Goal: Task Accomplishment & Management: Use online tool/utility

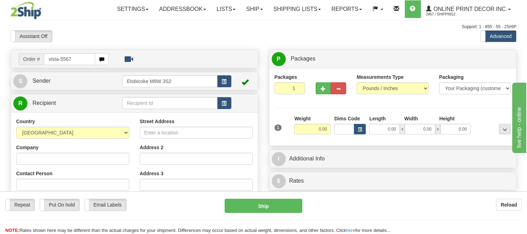
type input "vista-5567"
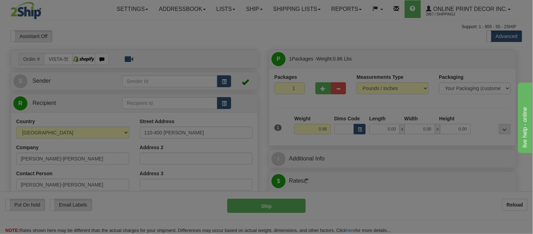
type input "KELOWNA"
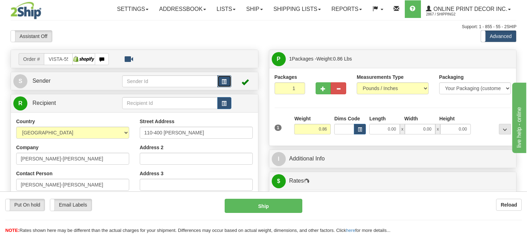
click at [223, 76] on button "button" at bounding box center [224, 81] width 14 height 12
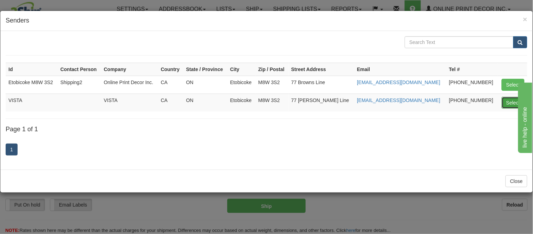
click at [508, 97] on button "Select" at bounding box center [513, 103] width 23 height 12
type input "VISTA"
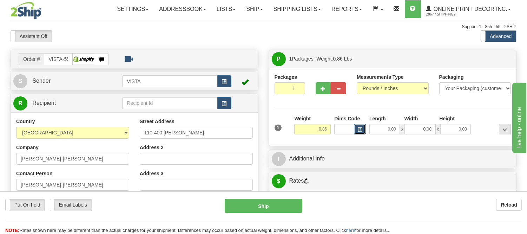
click at [360, 128] on span "button" at bounding box center [360, 130] width 4 height 4
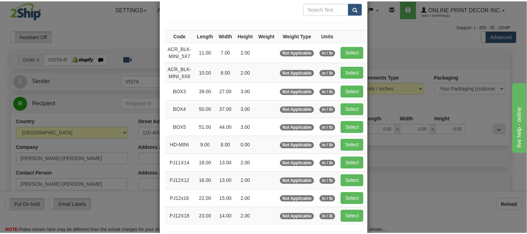
scroll to position [78, 0]
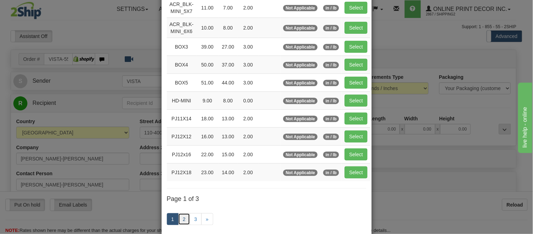
click at [179, 222] on link "2" at bounding box center [184, 219] width 12 height 12
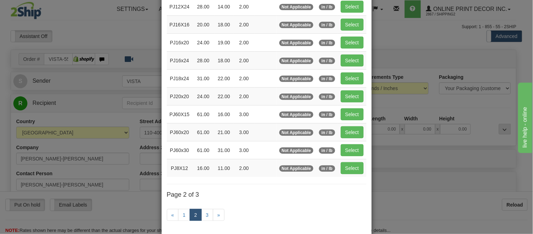
click at [361, 169] on td "Select" at bounding box center [352, 168] width 28 height 18
click at [357, 168] on button "Select" at bounding box center [352, 168] width 23 height 12
type input "PJ8X12"
type input "16.00"
type input "11.00"
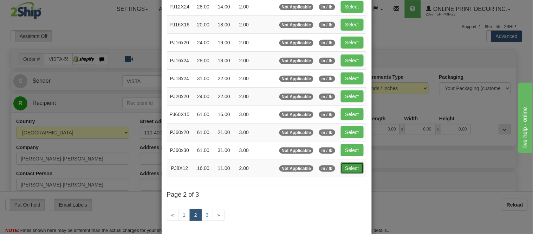
type input "2.00"
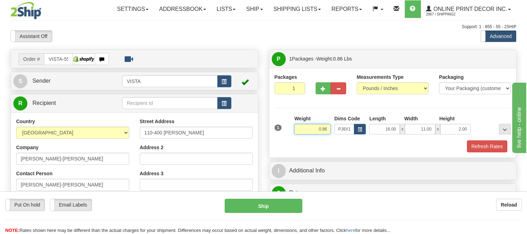
drag, startPoint x: 328, startPoint y: 129, endPoint x: 313, endPoint y: 135, distance: 16.1
click at [313, 135] on div "Weight 0.86" at bounding box center [313, 127] width 40 height 25
click button "Delete" at bounding box center [0, 0] width 0 height 0
type input "1.00"
click at [493, 138] on div "1 Weight 1.00 Dims Code x x" at bounding box center [393, 127] width 240 height 25
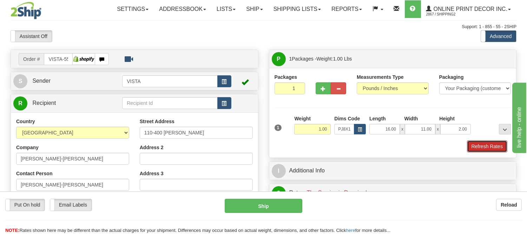
click at [493, 143] on button "Refresh Rates" at bounding box center [487, 146] width 40 height 12
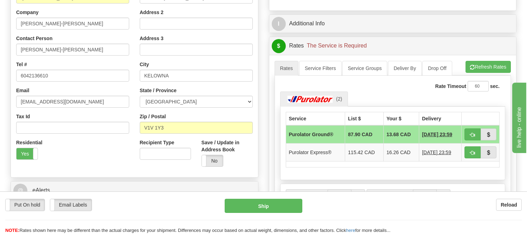
scroll to position [141, 0]
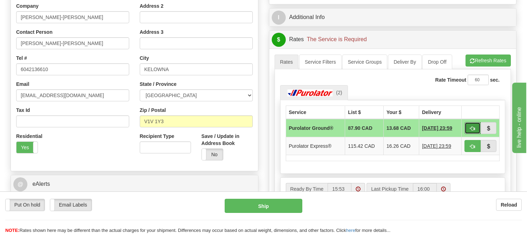
click at [471, 127] on span "button" at bounding box center [472, 128] width 5 height 5
type input "260"
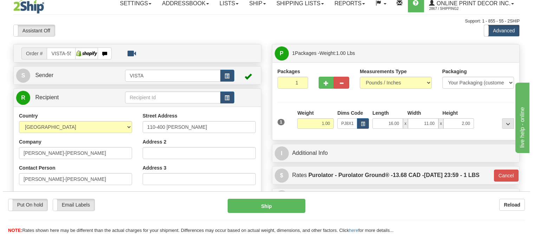
scroll to position [0, 0]
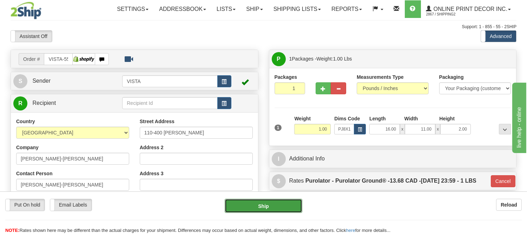
click at [285, 206] on button "Ship" at bounding box center [263, 206] width 77 height 14
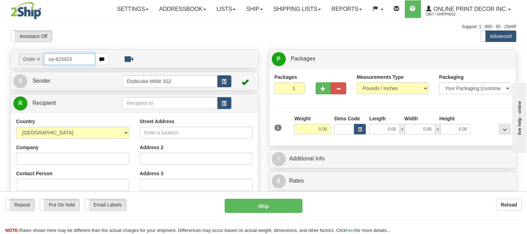
type input "ca-423423"
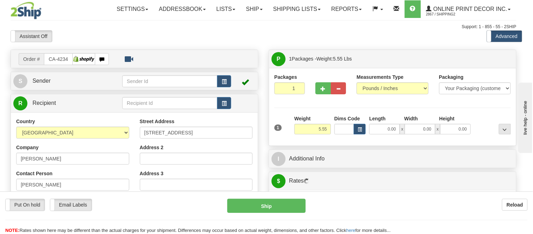
type input "WILLIAMSTOWN"
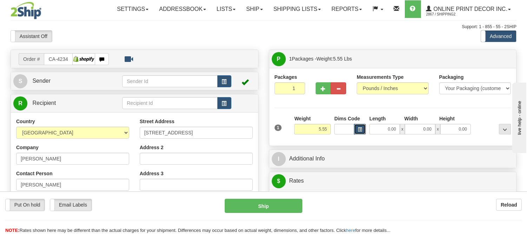
click at [359, 131] on span "button" at bounding box center [360, 130] width 4 height 4
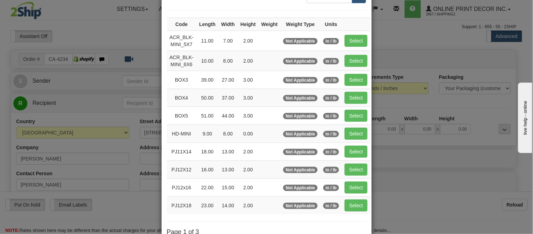
scroll to position [117, 0]
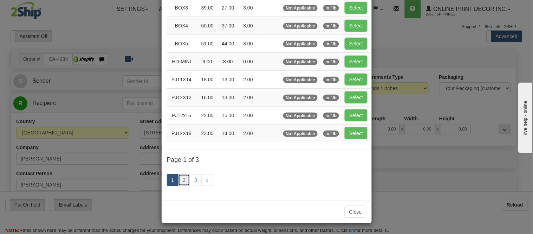
click at [178, 178] on link "2" at bounding box center [184, 180] width 12 height 12
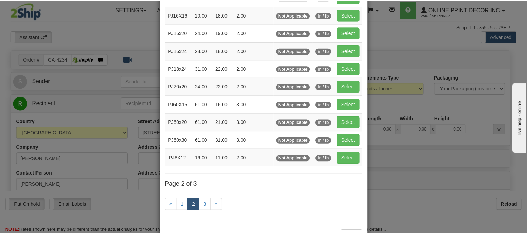
scroll to position [75, 0]
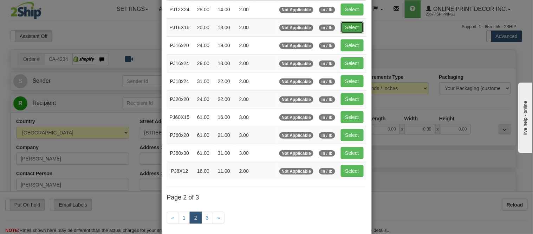
click at [345, 32] on button "Select" at bounding box center [352, 27] width 23 height 12
type input "PJ16X16"
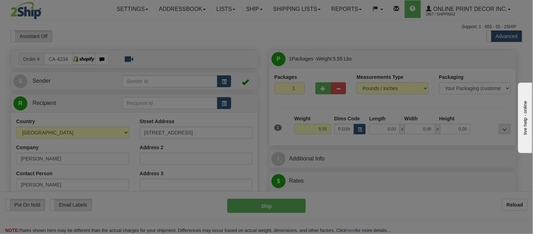
type input "20.00"
type input "18.00"
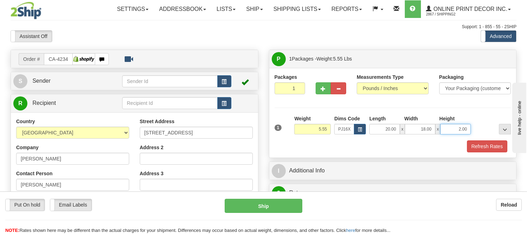
drag, startPoint x: 468, startPoint y: 128, endPoint x: 448, endPoint y: 131, distance: 20.9
click at [448, 131] on input "2.00" at bounding box center [456, 129] width 31 height 11
click button "Delete" at bounding box center [0, 0] width 0 height 0
type input "6.00"
click at [472, 148] on button "Refresh Rates" at bounding box center [487, 146] width 40 height 12
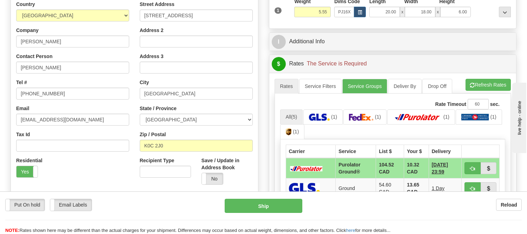
scroll to position [156, 0]
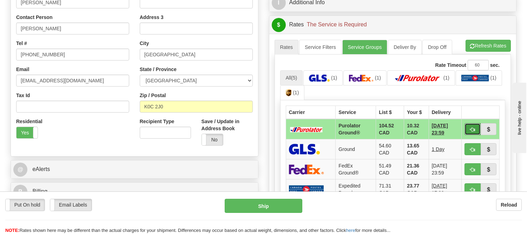
click at [468, 128] on button "button" at bounding box center [473, 129] width 16 height 12
type input "260"
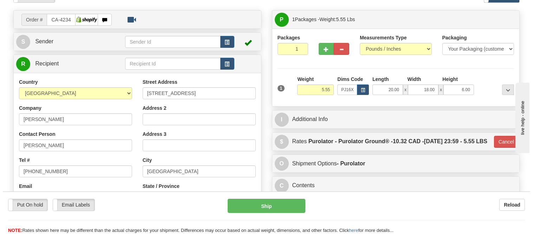
scroll to position [39, 0]
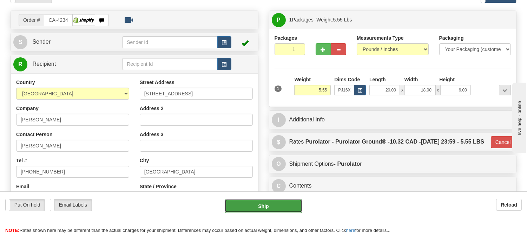
click at [278, 203] on button "Ship" at bounding box center [263, 206] width 77 height 14
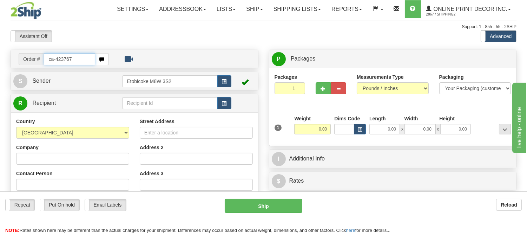
type input "ca-423767"
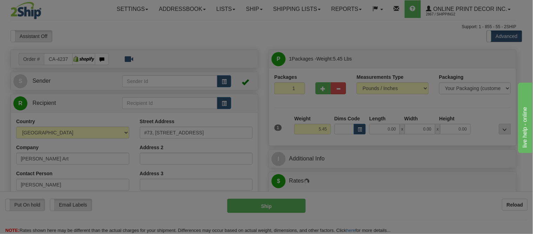
type input "CANMORE"
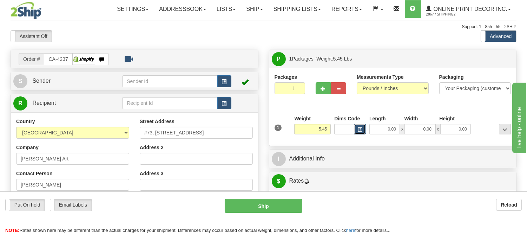
click at [358, 128] on span "button" at bounding box center [360, 130] width 4 height 4
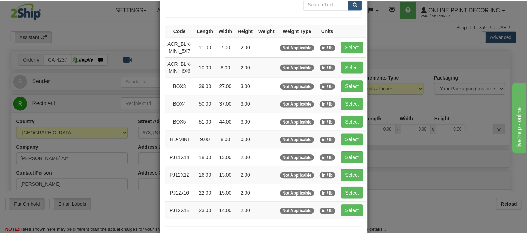
scroll to position [78, 0]
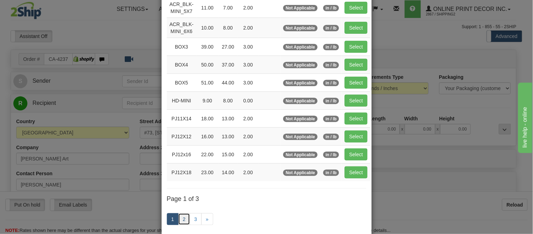
click at [184, 219] on link "2" at bounding box center [184, 219] width 12 height 12
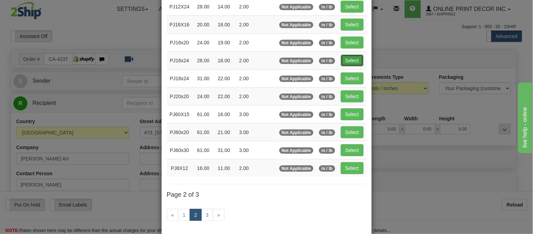
click at [352, 61] on button "Select" at bounding box center [352, 60] width 23 height 12
type input "PJ16x24"
type input "28.00"
type input "18.00"
type input "2.00"
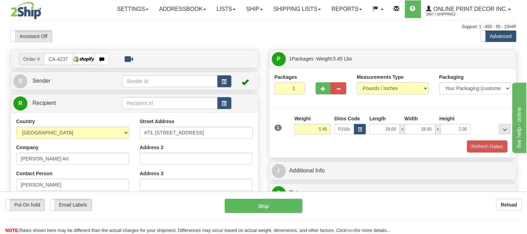
click at [477, 140] on div "Packaging Your Packaging (customer supplied) Envelope (carrier supplied) Pack (…" at bounding box center [403, 140] width 220 height 0
click at [477, 142] on button "Refresh Rates" at bounding box center [487, 146] width 40 height 12
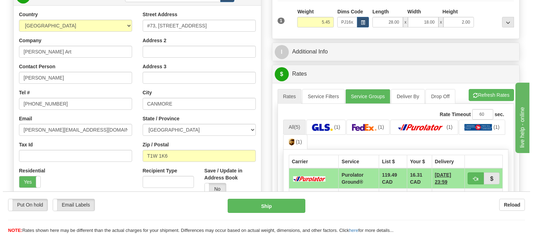
scroll to position [156, 0]
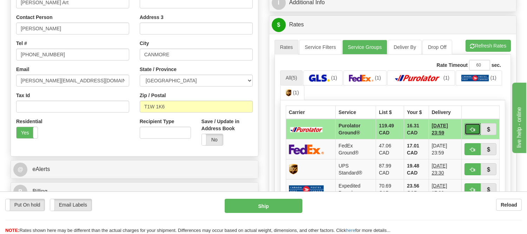
click at [468, 127] on button "button" at bounding box center [473, 129] width 16 height 12
type input "260"
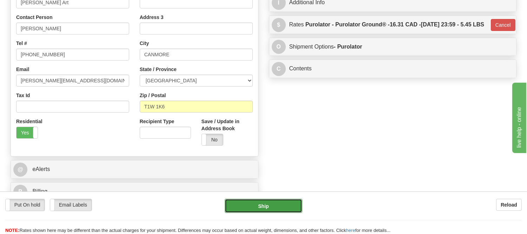
click at [279, 209] on button "Ship" at bounding box center [263, 206] width 77 height 14
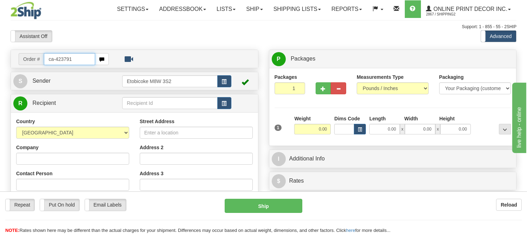
type input "ca-423791"
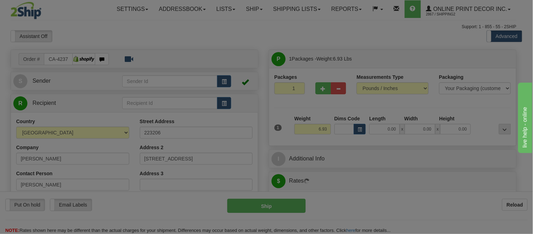
type input "HOLSTEIN"
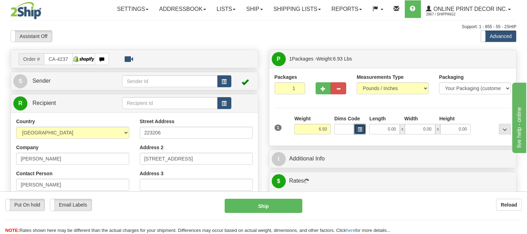
click at [360, 127] on button "button" at bounding box center [360, 129] width 12 height 11
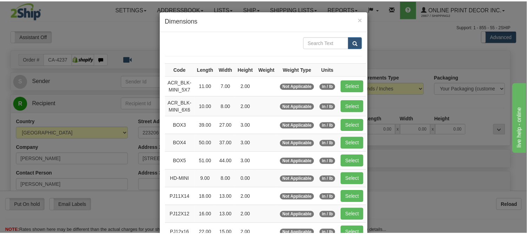
scroll to position [78, 0]
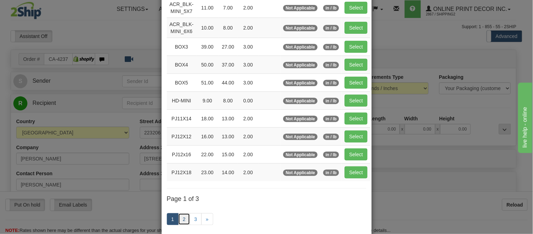
click at [185, 217] on link "2" at bounding box center [184, 219] width 12 height 12
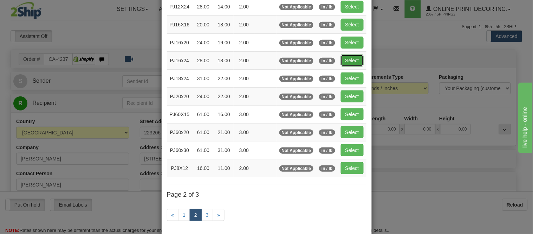
click at [353, 59] on button "Select" at bounding box center [352, 60] width 23 height 12
type input "PJ16x24"
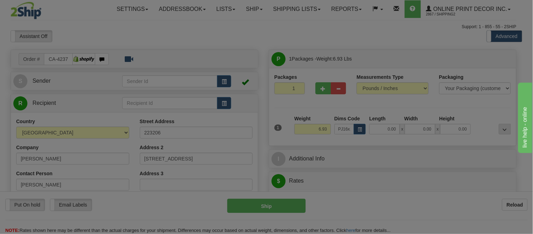
type input "28.00"
type input "18.00"
type input "2.00"
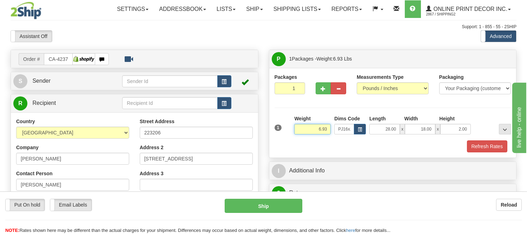
drag, startPoint x: 328, startPoint y: 126, endPoint x: 306, endPoint y: 129, distance: 22.1
click at [306, 129] on input "6.93" at bounding box center [312, 129] width 37 height 11
type input "8.98"
click at [485, 142] on button "Refresh Rates" at bounding box center [487, 146] width 40 height 12
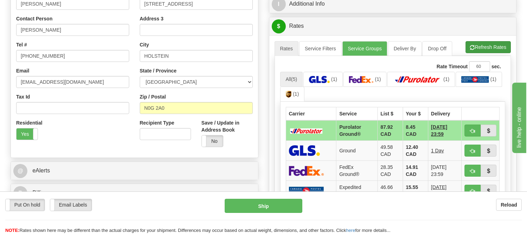
scroll to position [117, 0]
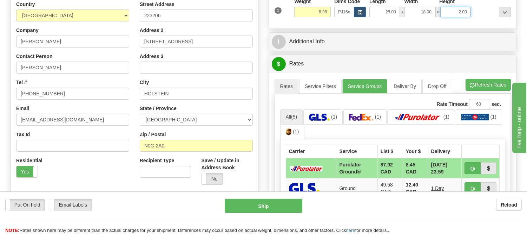
drag, startPoint x: 467, startPoint y: 9, endPoint x: 430, endPoint y: 12, distance: 37.3
click at [430, 12] on div "28.00 x 18.00 x 2.00" at bounding box center [421, 12] width 102 height 11
click button "Delete" at bounding box center [0, 0] width 0 height 0
type input "6.00"
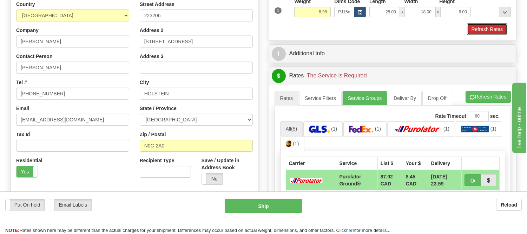
click at [493, 30] on button "Refresh Rates" at bounding box center [487, 29] width 40 height 12
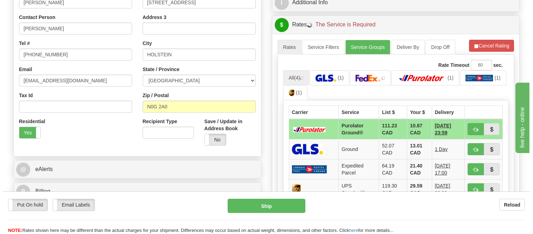
scroll to position [195, 0]
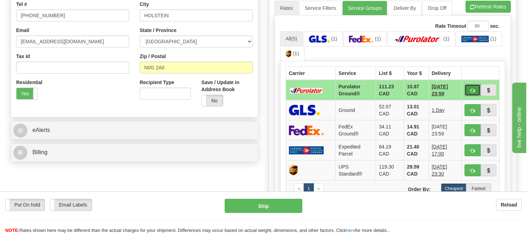
click at [473, 84] on button "button" at bounding box center [473, 90] width 16 height 12
type input "260"
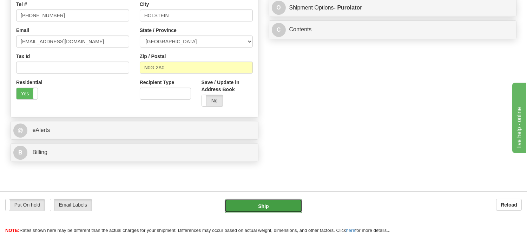
click at [283, 203] on button "Ship" at bounding box center [263, 206] width 77 height 14
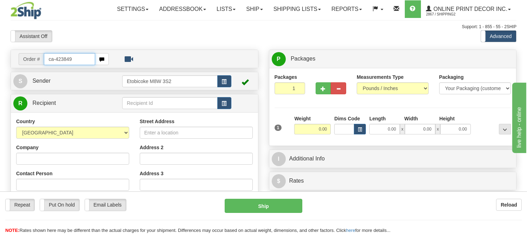
type input "ca-423849"
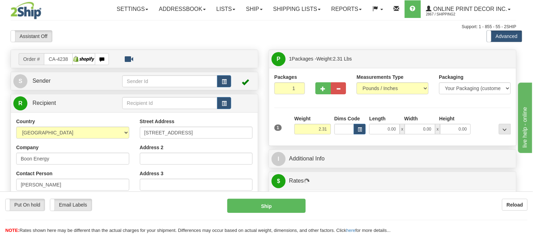
type input "BONNYVILLE"
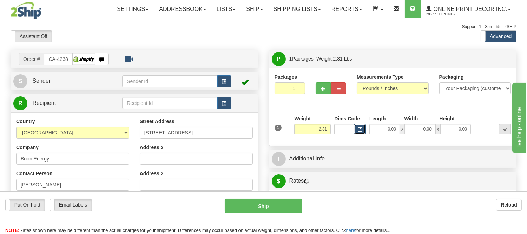
click at [361, 128] on span "button" at bounding box center [360, 130] width 4 height 4
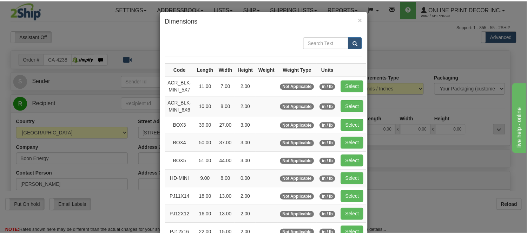
scroll to position [78, 0]
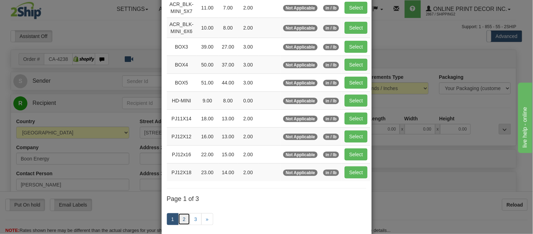
click at [180, 216] on link "2" at bounding box center [184, 219] width 12 height 12
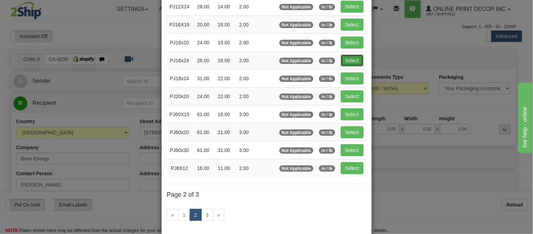
click at [353, 61] on button "Select" at bounding box center [352, 60] width 23 height 12
type input "PJ16x24"
type input "28.00"
type input "18.00"
type input "2.00"
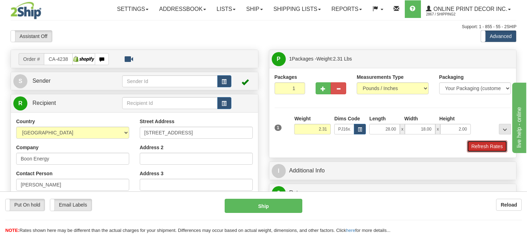
click at [481, 147] on button "Refresh Rates" at bounding box center [487, 146] width 40 height 12
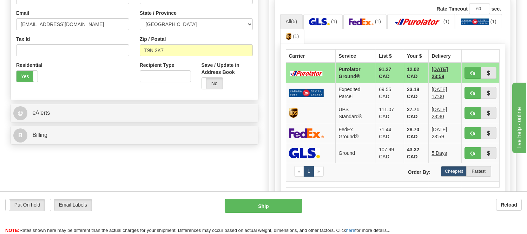
scroll to position [234, 0]
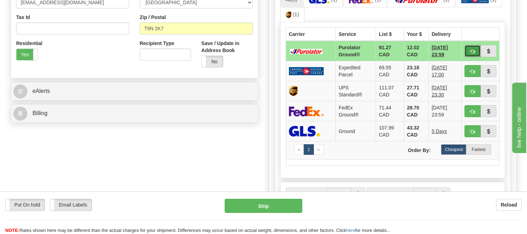
click at [473, 45] on button "button" at bounding box center [473, 51] width 16 height 12
type input "260"
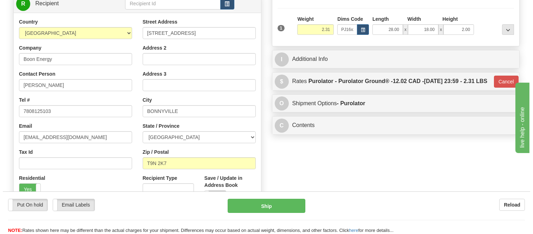
scroll to position [78, 0]
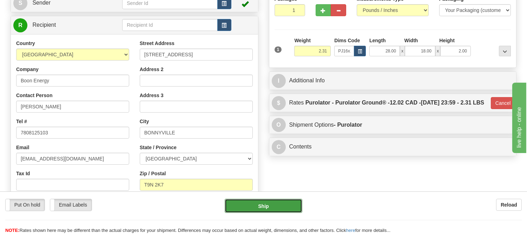
click at [276, 210] on button "Ship" at bounding box center [263, 206] width 77 height 14
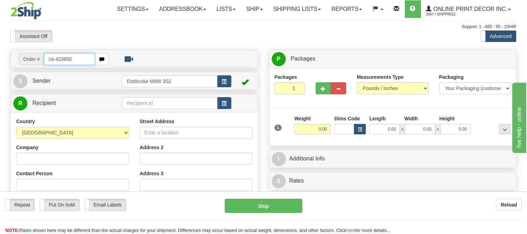
type input "ca-423850"
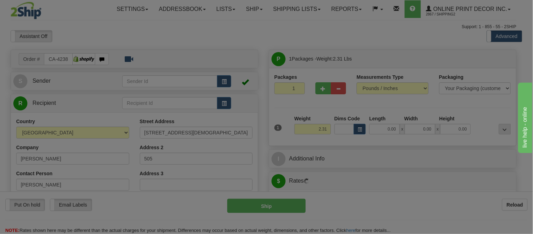
type input "[GEOGRAPHIC_DATA]"
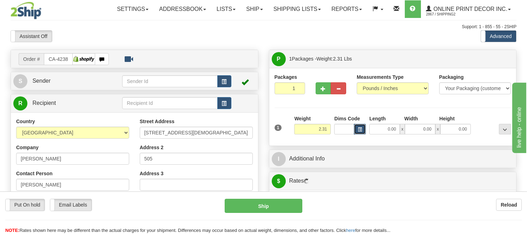
click at [361, 129] on span "button" at bounding box center [360, 130] width 4 height 4
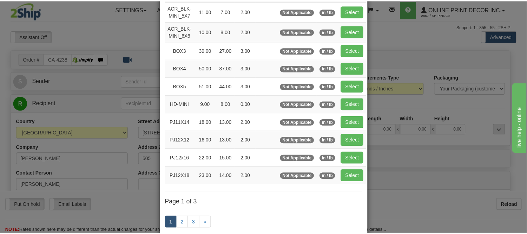
scroll to position [78, 0]
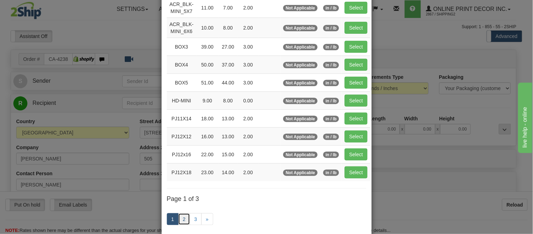
click at [180, 220] on link "2" at bounding box center [184, 219] width 12 height 12
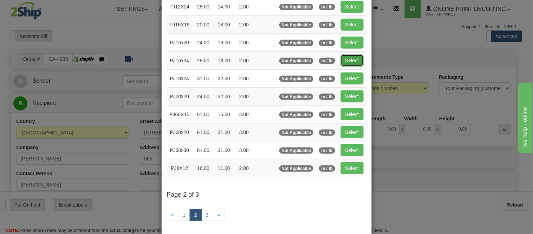
click at [349, 58] on button "Select" at bounding box center [352, 60] width 23 height 12
type input "PJ16x24"
type input "28.00"
type input "18.00"
type input "2.00"
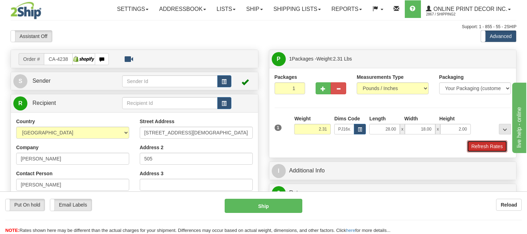
click at [498, 148] on button "Refresh Rates" at bounding box center [487, 146] width 40 height 12
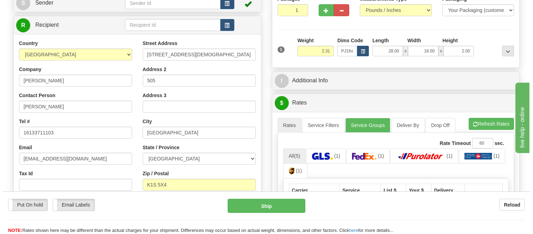
scroll to position [156, 0]
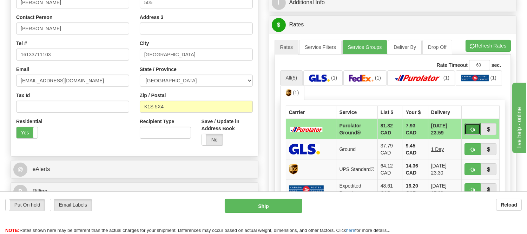
click at [469, 129] on button "button" at bounding box center [473, 129] width 16 height 12
type input "260"
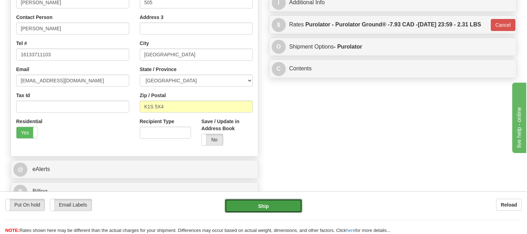
click at [288, 206] on button "Ship" at bounding box center [263, 206] width 77 height 14
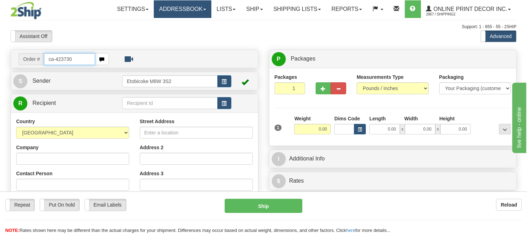
type input "ca-423730"
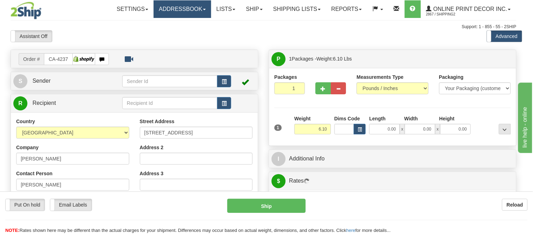
type input "[GEOGRAPHIC_DATA]"
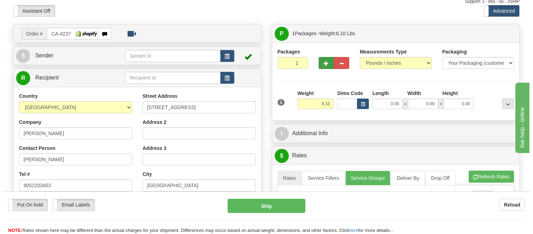
scroll to position [39, 0]
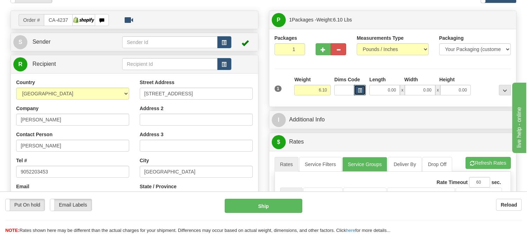
click at [358, 86] on button "button" at bounding box center [360, 90] width 12 height 11
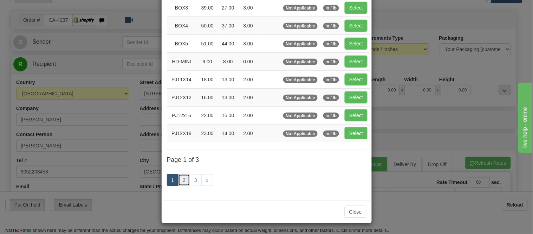
click at [178, 180] on link "2" at bounding box center [184, 180] width 12 height 12
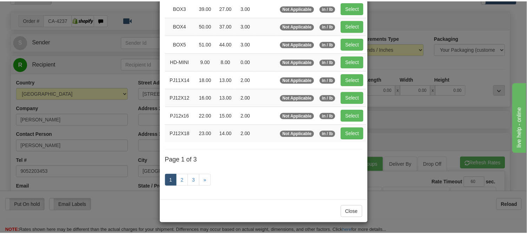
scroll to position [114, 0]
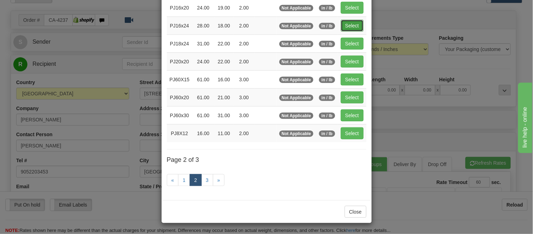
click at [348, 22] on button "Select" at bounding box center [352, 26] width 23 height 12
type input "PJ16x24"
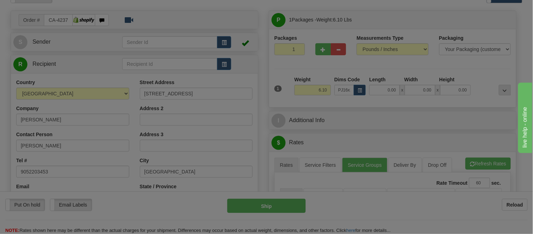
type input "28.00"
type input "18.00"
type input "2.00"
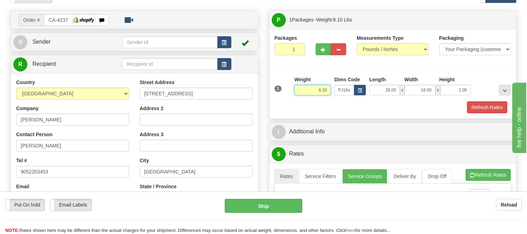
drag, startPoint x: 329, startPoint y: 91, endPoint x: 285, endPoint y: 102, distance: 46.0
click at [285, 102] on div "1 Weight 6.10 Dims Code PJ16x24 Length Width Height x x" at bounding box center [393, 94] width 237 height 37
type input "7.98"
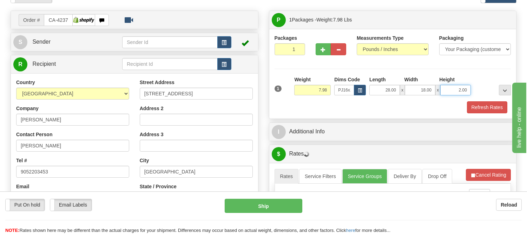
drag, startPoint x: 469, startPoint y: 89, endPoint x: 389, endPoint y: 104, distance: 82.2
click at [389, 104] on div "1 Weight 7.98 Dims Code PJ16x24 Length Width Height x x" at bounding box center [393, 94] width 237 height 37
click button "Delete" at bounding box center [0, 0] width 0 height 0
type input "4.00"
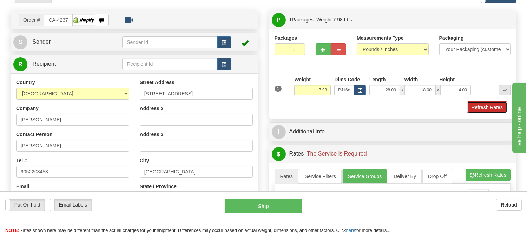
click at [472, 110] on button "Refresh Rates" at bounding box center [487, 107] width 40 height 12
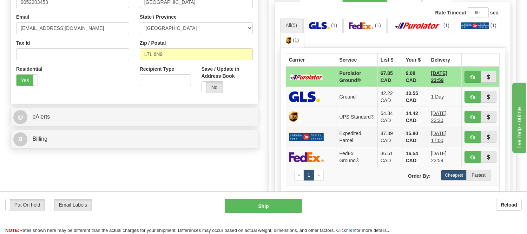
scroll to position [234, 0]
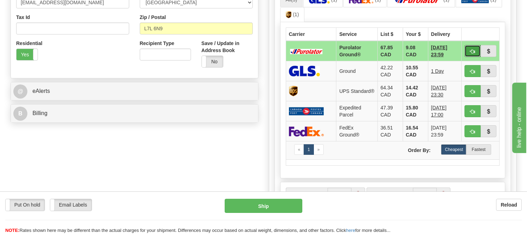
click at [471, 54] on button "button" at bounding box center [473, 51] width 16 height 12
type input "260"
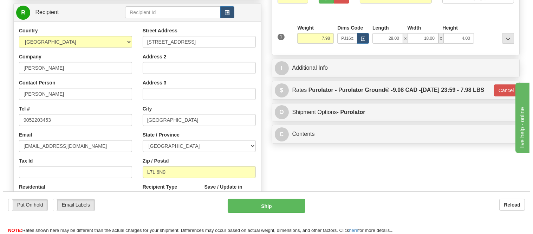
scroll to position [78, 0]
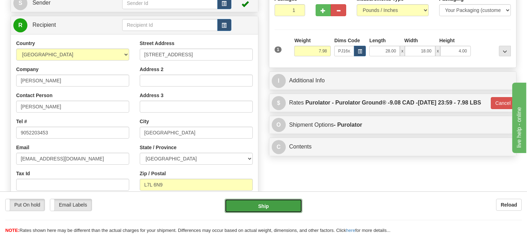
click at [274, 212] on button "Ship" at bounding box center [263, 206] width 77 height 14
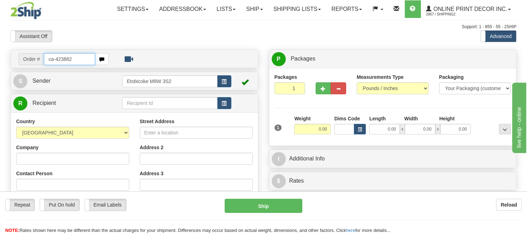
type input "ca-423882"
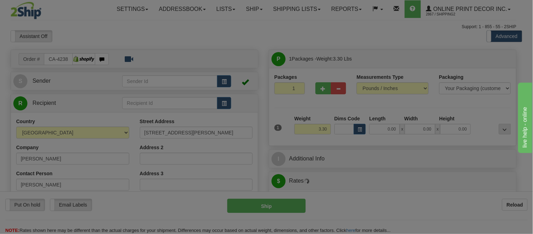
type input "EATONIA"
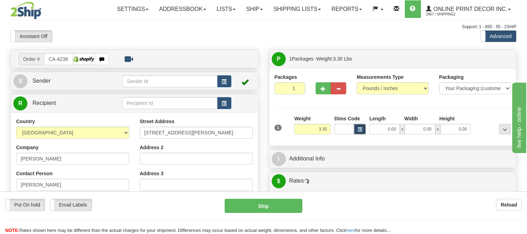
click at [362, 125] on button "button" at bounding box center [360, 129] width 12 height 11
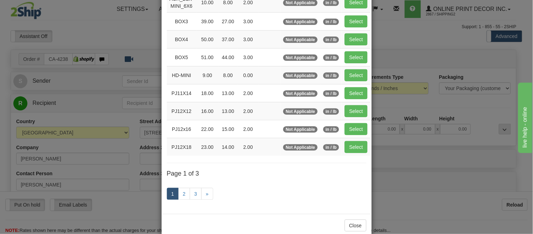
scroll to position [117, 0]
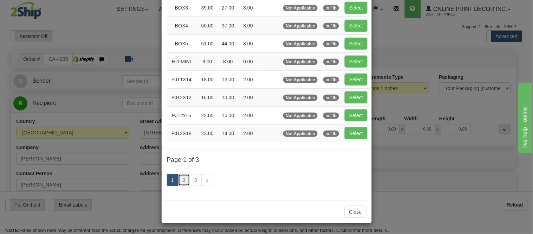
click at [186, 182] on link "2" at bounding box center [184, 180] width 12 height 12
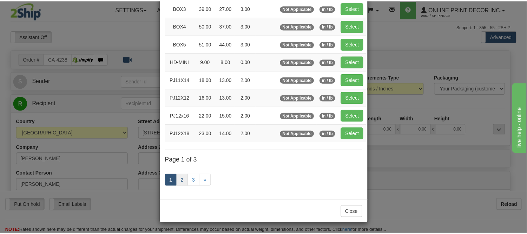
scroll to position [114, 0]
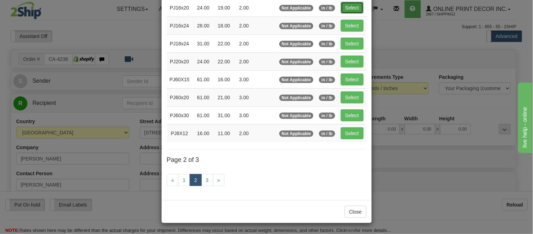
click at [344, 8] on button "Select" at bounding box center [352, 8] width 23 height 12
type input "PJ16x20"
type input "24.00"
type input "19.00"
type input "2.00"
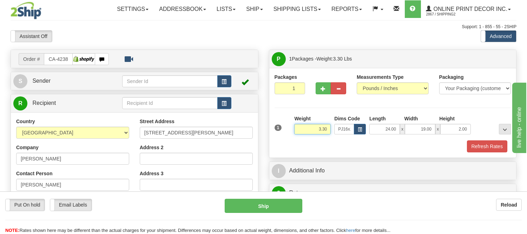
drag, startPoint x: 329, startPoint y: 127, endPoint x: 305, endPoint y: 137, distance: 26.2
click at [305, 137] on div "Weight 3.30" at bounding box center [313, 127] width 40 height 25
type input "8.98"
drag, startPoint x: 468, startPoint y: 128, endPoint x: 449, endPoint y: 136, distance: 20.9
click at [449, 136] on div "1 Weight 8.98 Dims Code x x" at bounding box center [393, 127] width 240 height 25
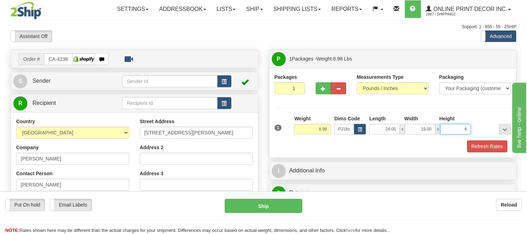
click button "Delete" at bounding box center [0, 0] width 0 height 0
type input "6.00"
click at [480, 146] on button "Refresh Rates" at bounding box center [487, 146] width 40 height 12
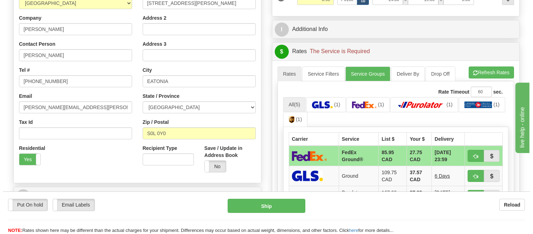
scroll to position [156, 0]
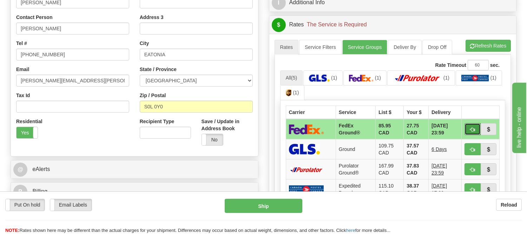
click at [471, 129] on span "button" at bounding box center [472, 129] width 5 height 5
type input "92"
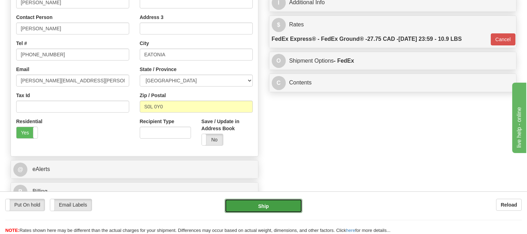
click at [246, 201] on button "Ship" at bounding box center [263, 206] width 77 height 14
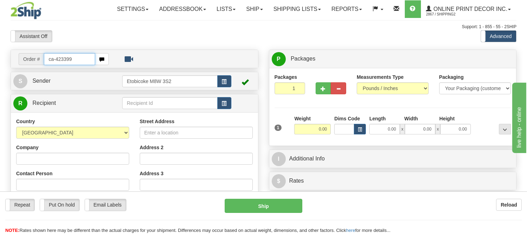
type input "ca-423399"
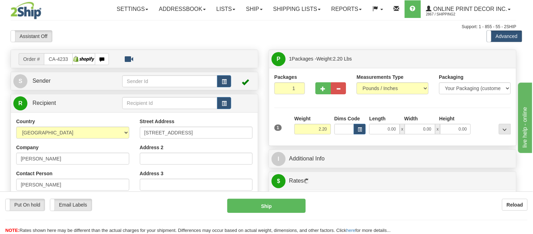
type input "VANCOUVER"
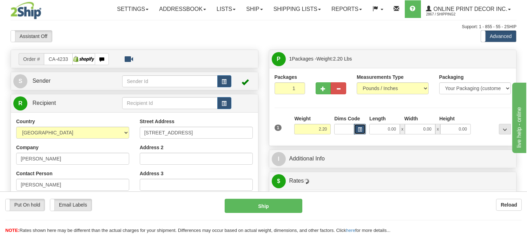
click at [361, 128] on span "button" at bounding box center [360, 130] width 4 height 4
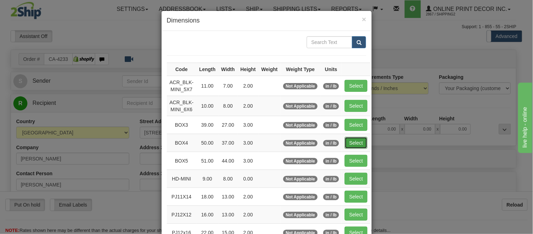
click at [347, 144] on button "Select" at bounding box center [356, 143] width 23 height 12
type input "BOX4"
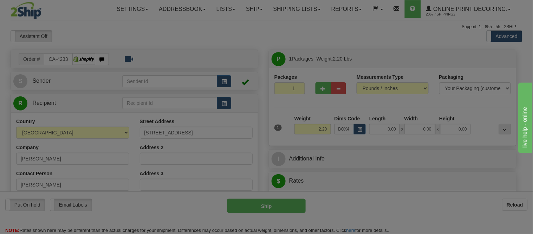
type input "50.00"
type input "37.00"
type input "3.00"
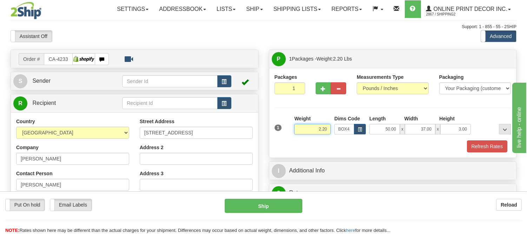
drag, startPoint x: 329, startPoint y: 128, endPoint x: 290, endPoint y: 131, distance: 39.8
click at [290, 131] on div "1 Weight 2.20 Dims Code BOX4" at bounding box center [393, 127] width 240 height 25
click at [494, 145] on button "Refresh Rates" at bounding box center [487, 146] width 40 height 12
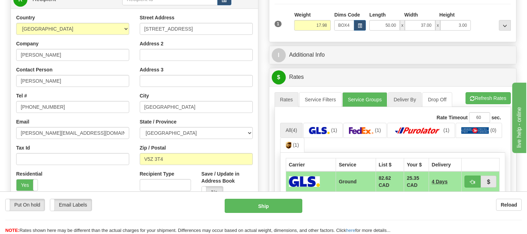
scroll to position [78, 0]
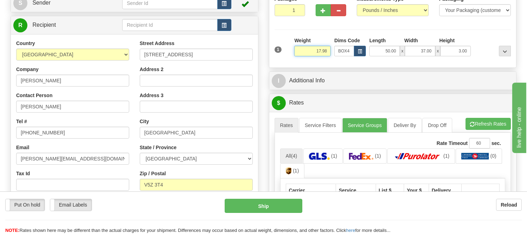
drag, startPoint x: 327, startPoint y: 51, endPoint x: 293, endPoint y: 55, distance: 34.3
click at [293, 55] on div "Weight 17.98" at bounding box center [313, 49] width 40 height 25
type input "18.98"
click at [480, 124] on li "Refresh Rates Cancel Rating" at bounding box center [488, 124] width 45 height 12
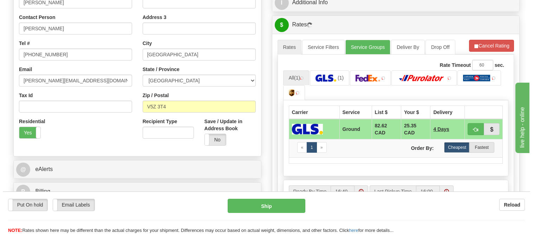
scroll to position [195, 0]
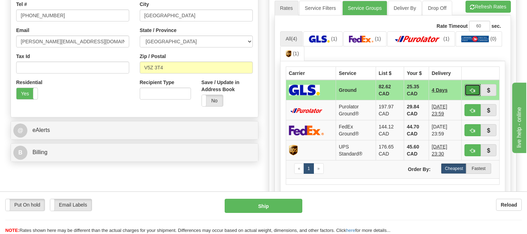
click at [469, 93] on button "button" at bounding box center [473, 90] width 16 height 12
type input "1"
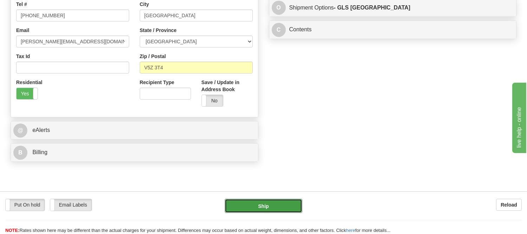
click at [299, 201] on button "Ship" at bounding box center [263, 206] width 77 height 14
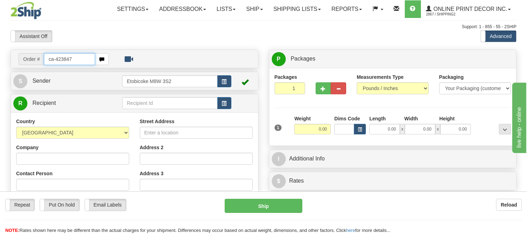
type input "ca-423847"
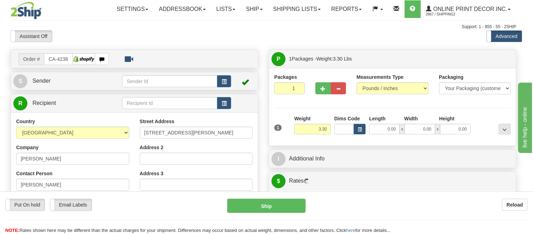
type input "[GEOGRAPHIC_DATA]"
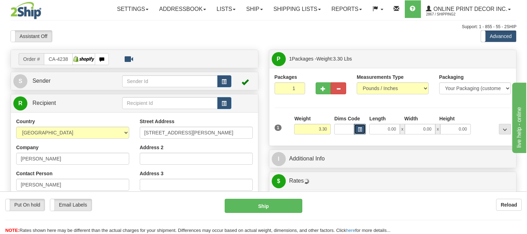
click at [360, 129] on span "button" at bounding box center [360, 130] width 4 height 4
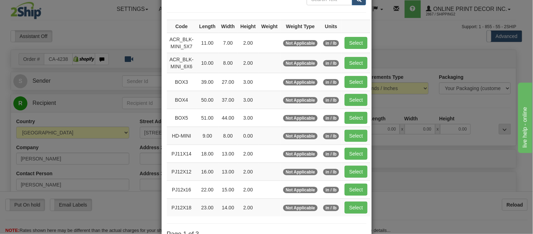
scroll to position [117, 0]
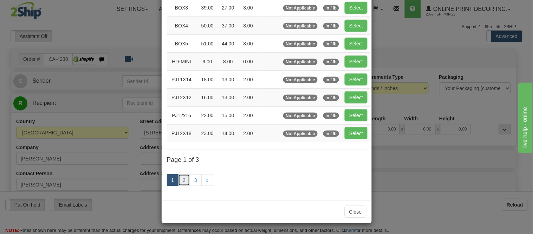
click at [186, 178] on link "2" at bounding box center [184, 180] width 12 height 12
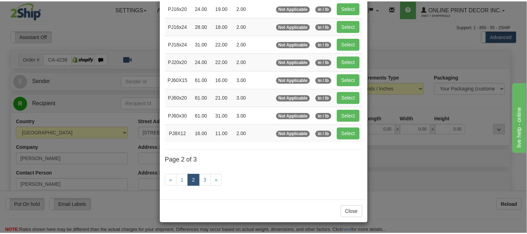
scroll to position [114, 0]
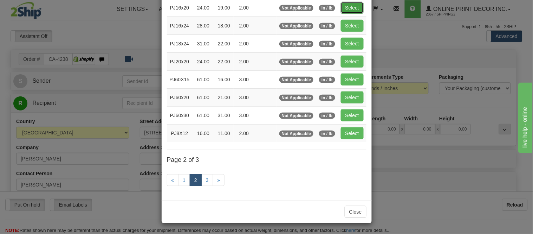
click at [356, 8] on button "Select" at bounding box center [352, 8] width 23 height 12
type input "PJ16x20"
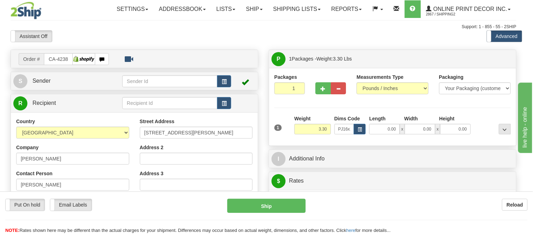
type input "24.00"
type input "19.00"
type input "2.00"
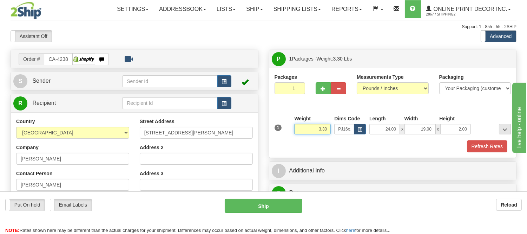
drag, startPoint x: 330, startPoint y: 130, endPoint x: 302, endPoint y: 136, distance: 28.7
click at [302, 136] on div "Weight 3.30" at bounding box center [313, 127] width 40 height 25
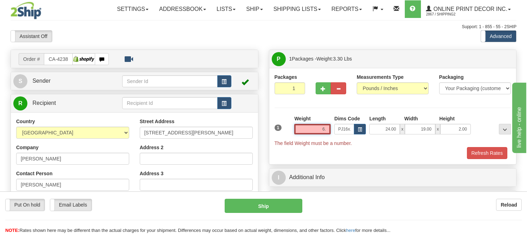
type input "6"
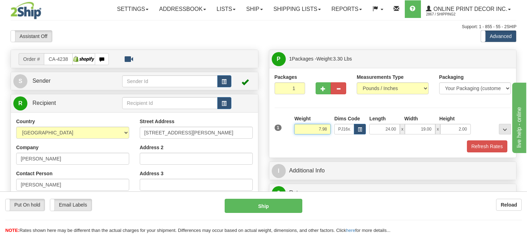
type input "7.98"
drag, startPoint x: 469, startPoint y: 129, endPoint x: 453, endPoint y: 140, distance: 19.9
click at [453, 140] on div "1 Weight 7.98 Dims Code PJ16x20 Length Width Height x x" at bounding box center [393, 133] width 237 height 37
click button "Delete" at bounding box center [0, 0] width 0 height 0
type input "6.00"
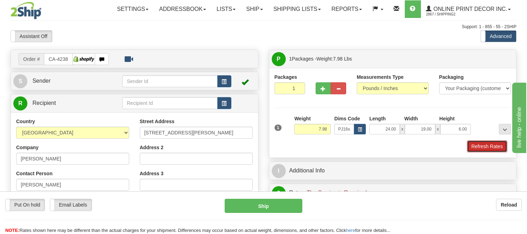
click at [499, 141] on button "Refresh Rates" at bounding box center [487, 146] width 40 height 12
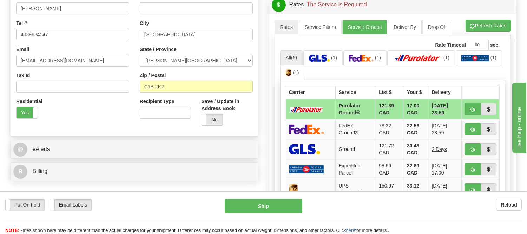
scroll to position [195, 0]
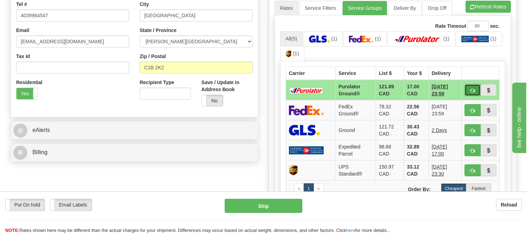
click at [469, 86] on button "button" at bounding box center [473, 90] width 16 height 12
type input "260"
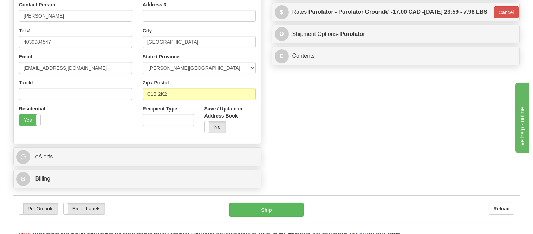
scroll to position [39, 0]
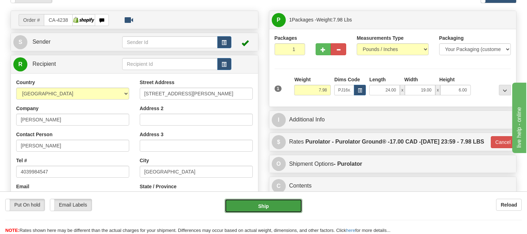
click at [283, 204] on button "Ship" at bounding box center [263, 206] width 77 height 14
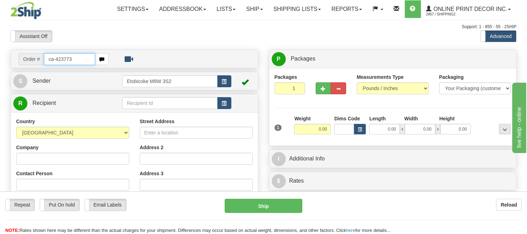
type input "ca-423773"
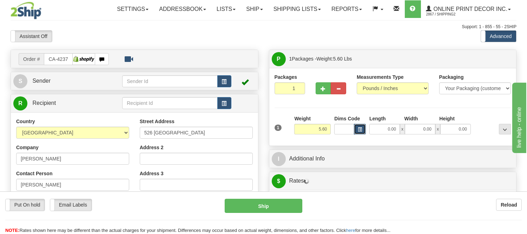
click at [359, 129] on span "button" at bounding box center [360, 130] width 4 height 4
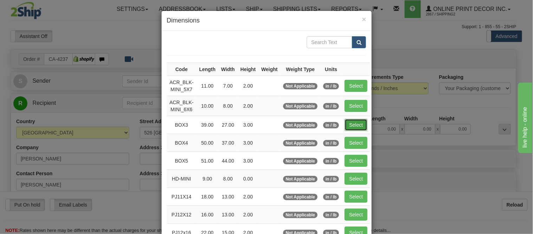
click at [353, 126] on button "Select" at bounding box center [356, 125] width 23 height 12
type input "BOX3"
type input "39.00"
type input "27.00"
type input "3.00"
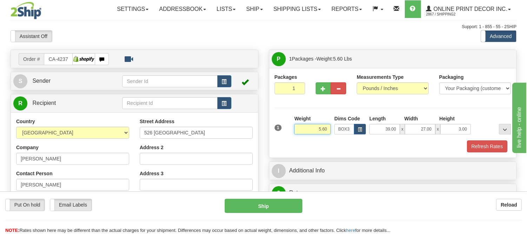
drag, startPoint x: 323, startPoint y: 129, endPoint x: 297, endPoint y: 145, distance: 30.7
click at [297, 145] on div "1 Weight 5.60 Dims Code BOX3" at bounding box center [393, 133] width 237 height 37
type input "13.98"
click at [483, 146] on button "Refresh Rates" at bounding box center [487, 146] width 40 height 12
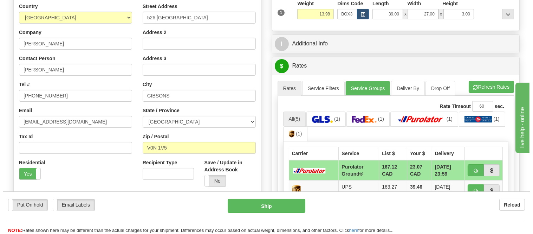
scroll to position [117, 0]
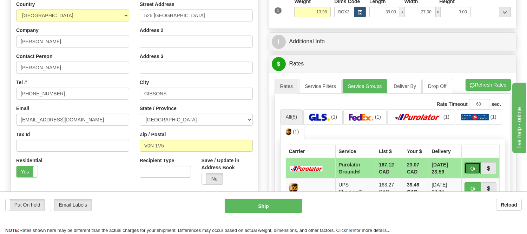
click at [465, 164] on button "button" at bounding box center [473, 168] width 16 height 12
type input "260"
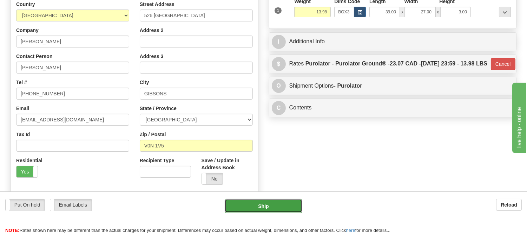
click at [238, 211] on button "Ship" at bounding box center [263, 206] width 77 height 14
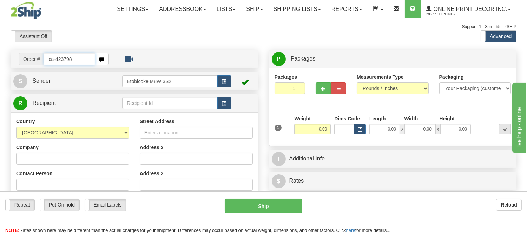
type input "ca-423798"
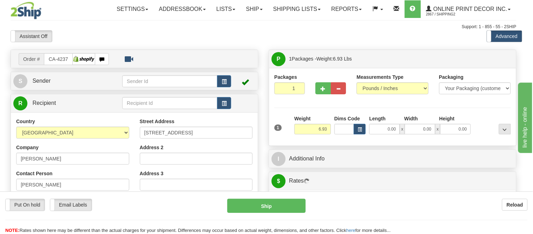
type input "[GEOGRAPHIC_DATA]"
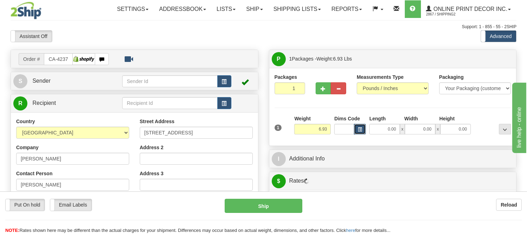
click at [358, 131] on span "button" at bounding box center [360, 130] width 4 height 4
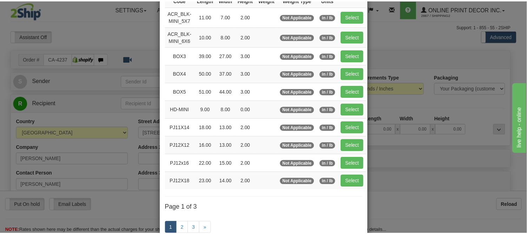
scroll to position [78, 0]
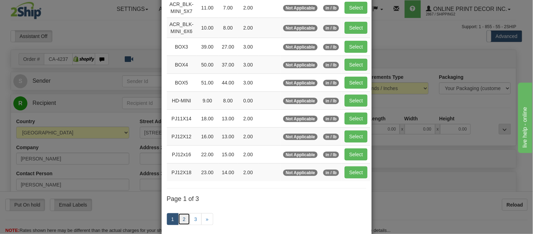
click at [178, 215] on link "2" at bounding box center [184, 219] width 12 height 12
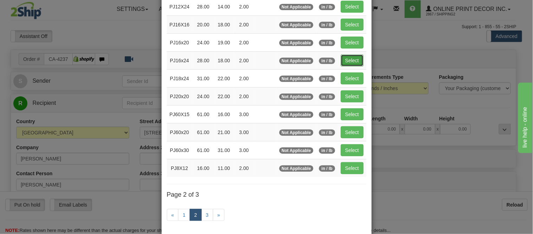
click at [341, 62] on button "Select" at bounding box center [352, 60] width 23 height 12
type input "PJ16x24"
type input "28.00"
type input "18.00"
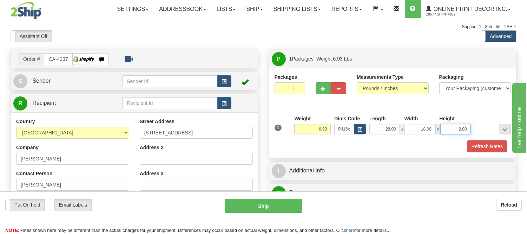
drag, startPoint x: 467, startPoint y: 128, endPoint x: 443, endPoint y: 138, distance: 26.0
click at [443, 138] on div "1 Weight 6.93 Dims Code x x" at bounding box center [393, 127] width 240 height 25
click button "Delete" at bounding box center [0, 0] width 0 height 0
type input "6.00"
drag, startPoint x: 329, startPoint y: 129, endPoint x: 291, endPoint y: 131, distance: 38.0
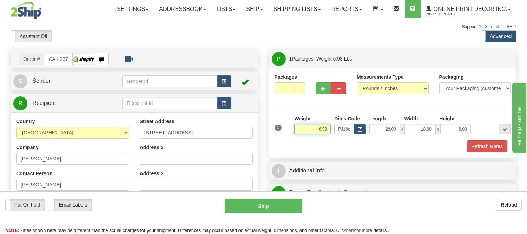
click at [291, 131] on div "1 Weight 6.93 Dims Code x x" at bounding box center [393, 127] width 240 height 25
type input "8.98"
click at [469, 147] on button "Refresh Rates" at bounding box center [487, 146] width 40 height 12
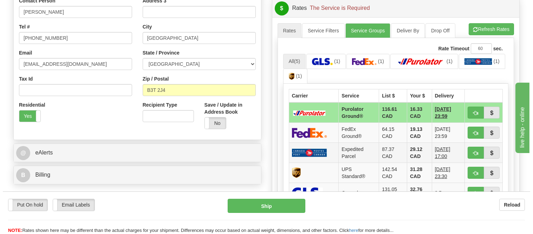
scroll to position [195, 0]
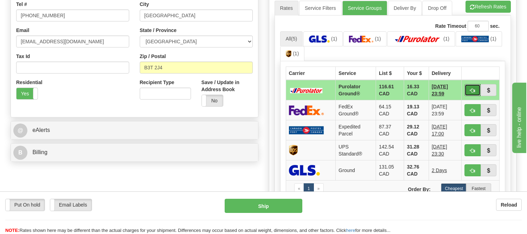
click at [469, 87] on button "button" at bounding box center [473, 90] width 16 height 12
type input "260"
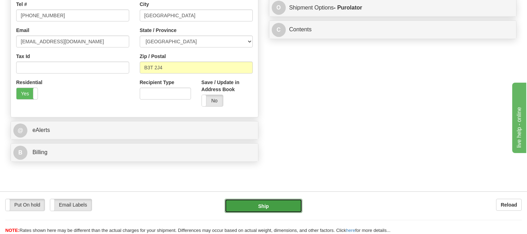
click at [296, 201] on button "Ship" at bounding box center [263, 206] width 77 height 14
